Goal: Information Seeking & Learning: Learn about a topic

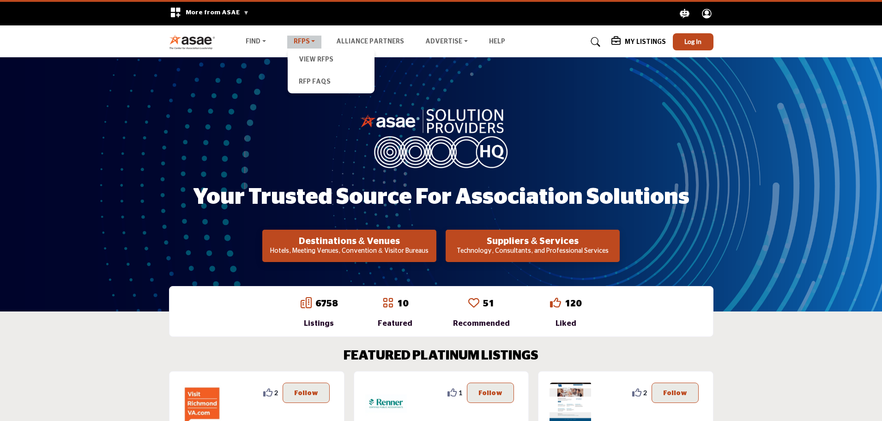
click at [295, 42] on link "RFPs" at bounding box center [304, 42] width 35 height 13
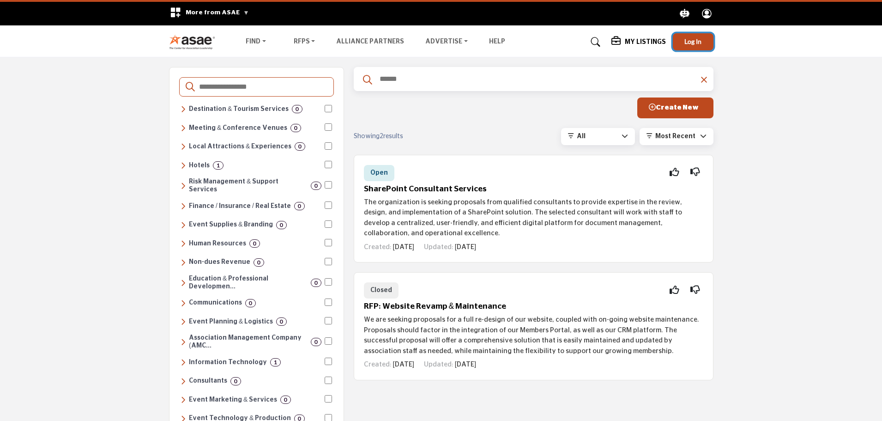
click at [696, 42] on span "Log In" at bounding box center [692, 41] width 17 height 8
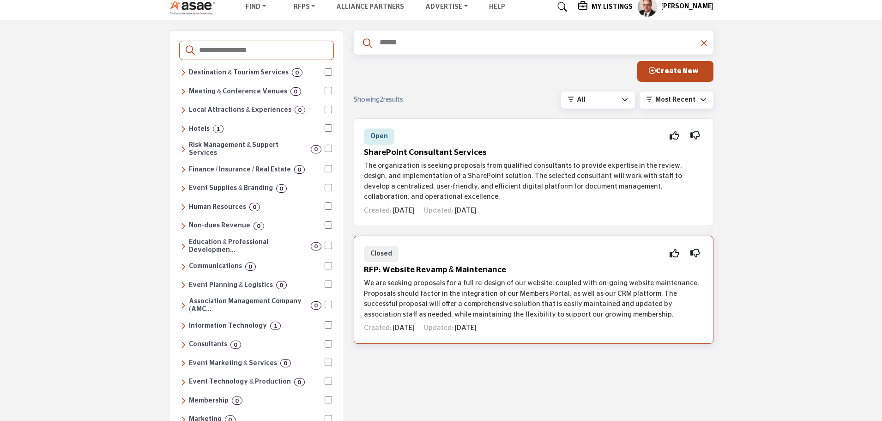
scroll to position [46, 0]
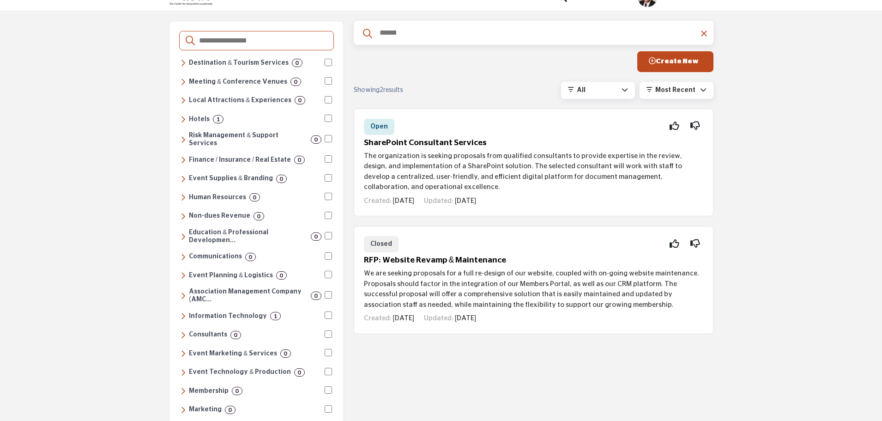
click at [771, 200] on div "Destinations & Venues Destination & Tourism Services 0 Convention & Visitors Bu…" at bounding box center [441, 316] width 882 height 611
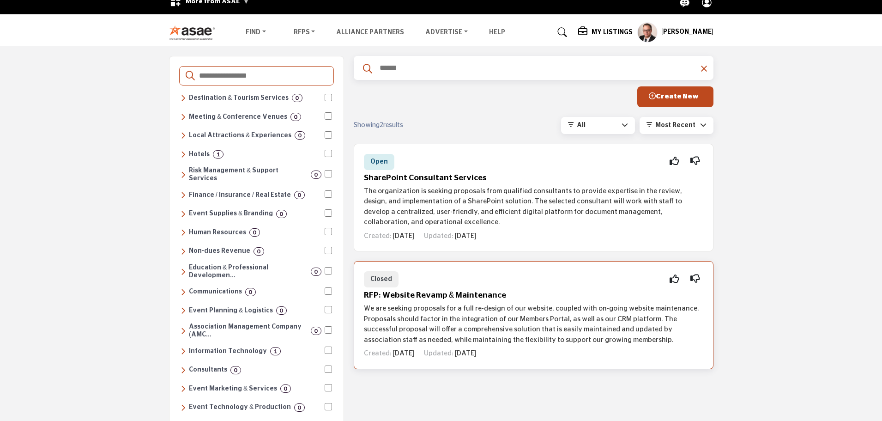
scroll to position [0, 0]
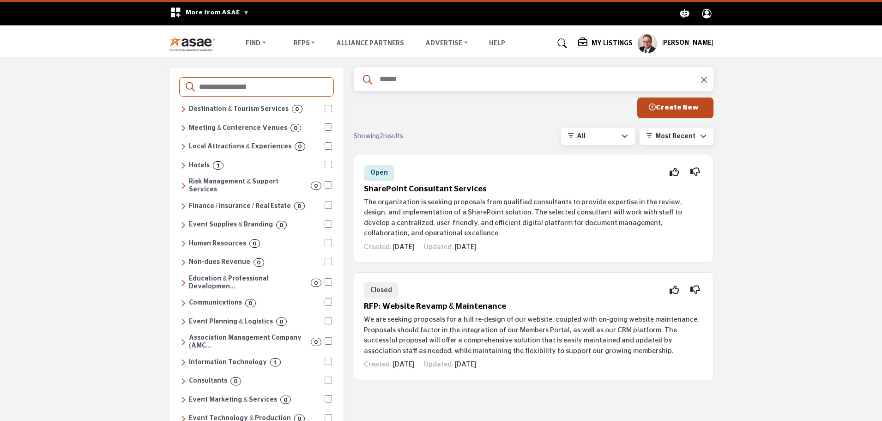
click at [228, 13] on span "More from ASAE" at bounding box center [217, 12] width 63 height 6
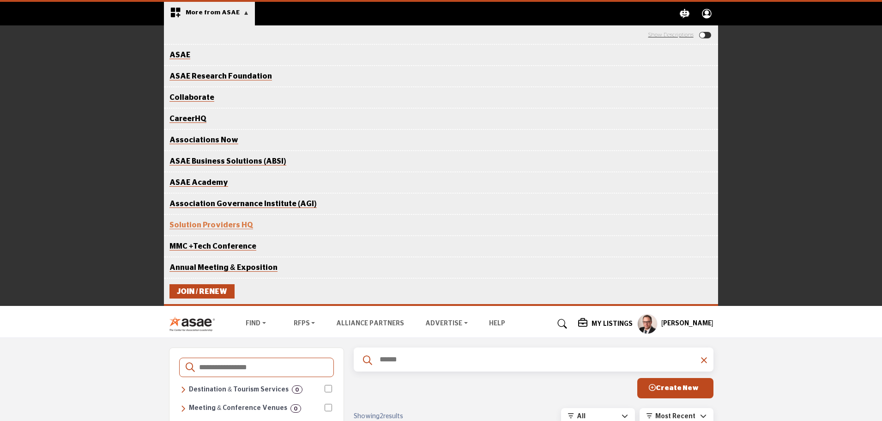
click at [180, 53] on link "ASAE" at bounding box center [179, 55] width 21 height 8
